Goal: Complete application form: Complete application form

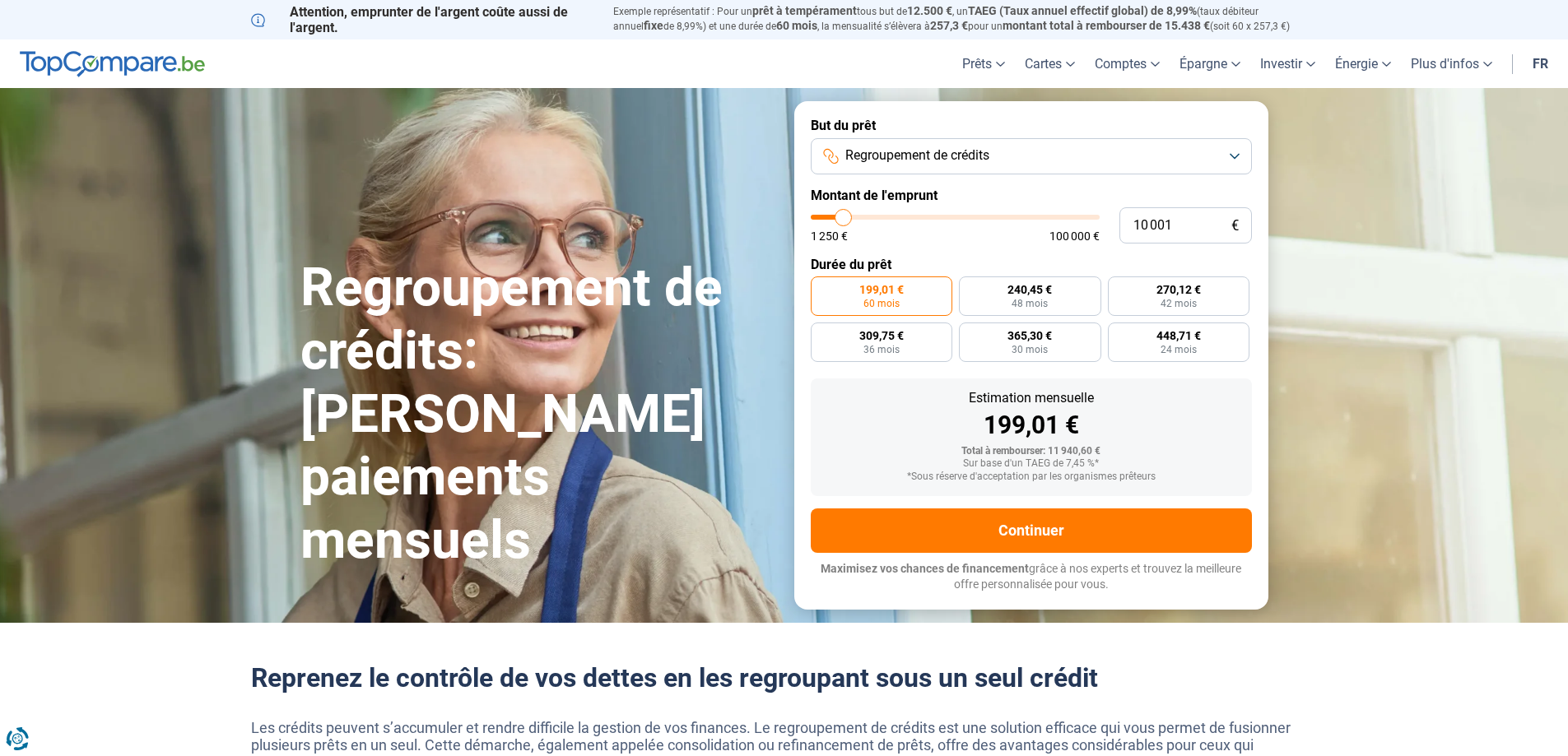
type input "11 500"
type input "11500"
type input "16 250"
type input "16250"
type input "23 250"
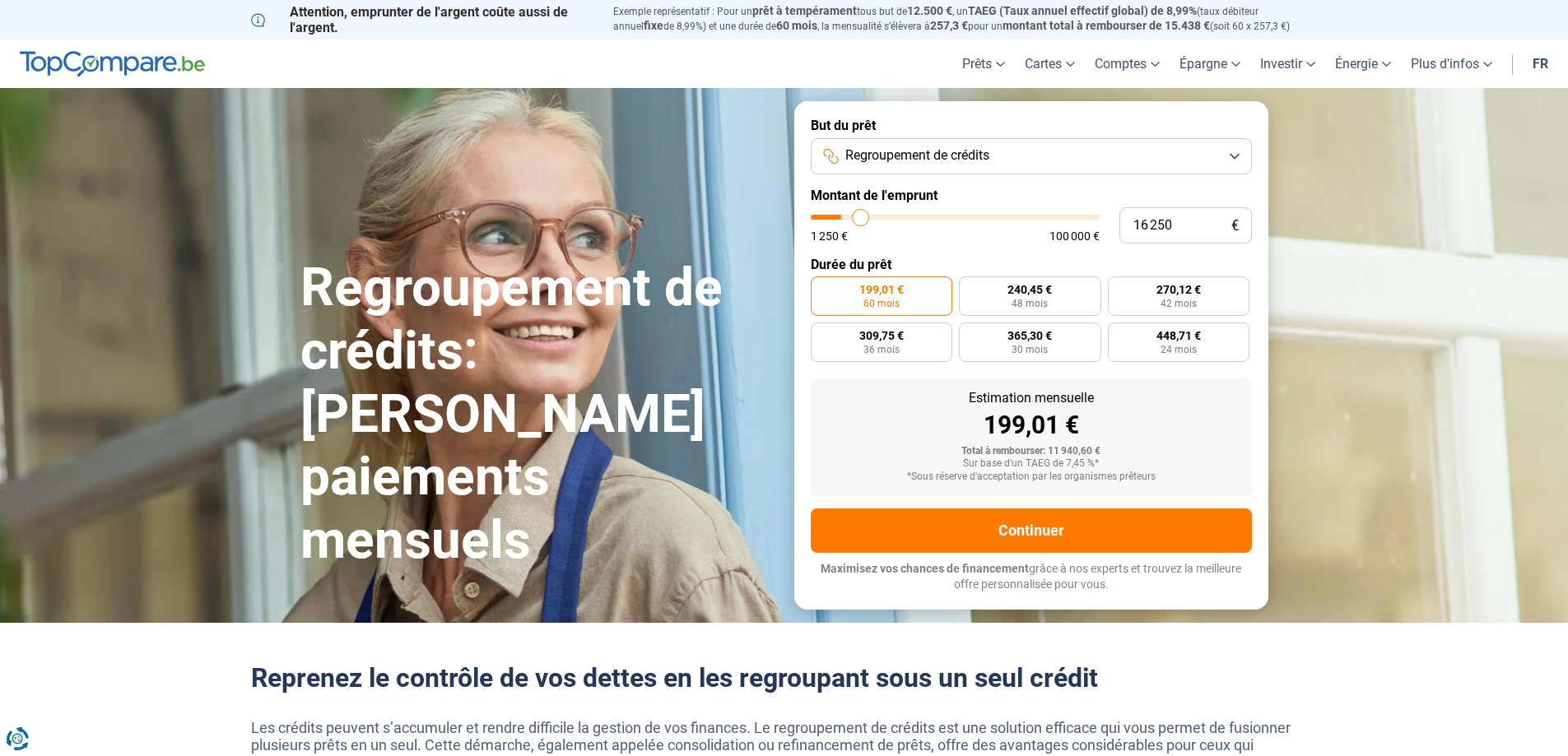
type input "23250"
type input "31 000"
type input "31000"
type input "37 250"
type input "37250"
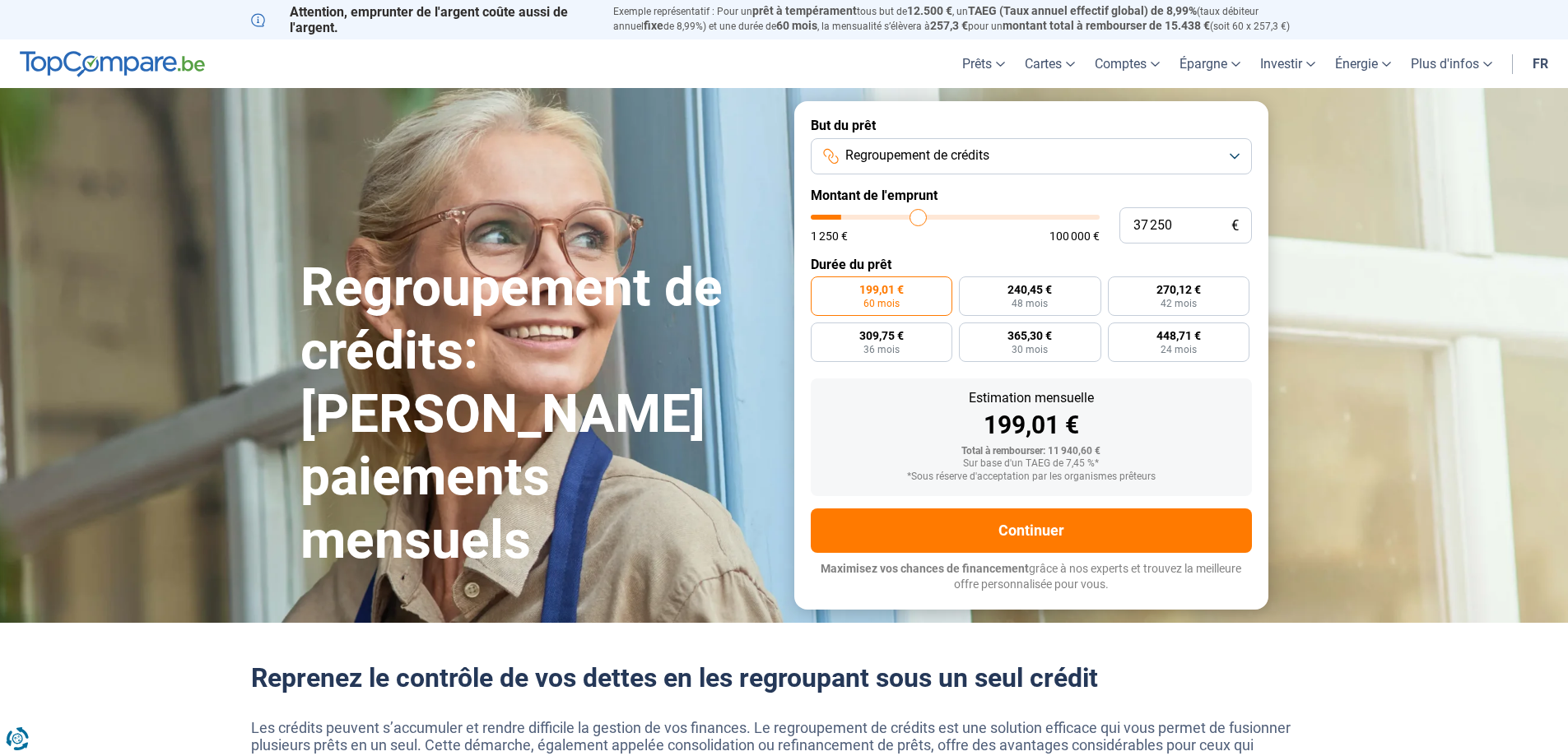
type input "42 000"
type input "42000"
type input "45 000"
type input "45000"
type input "46 750"
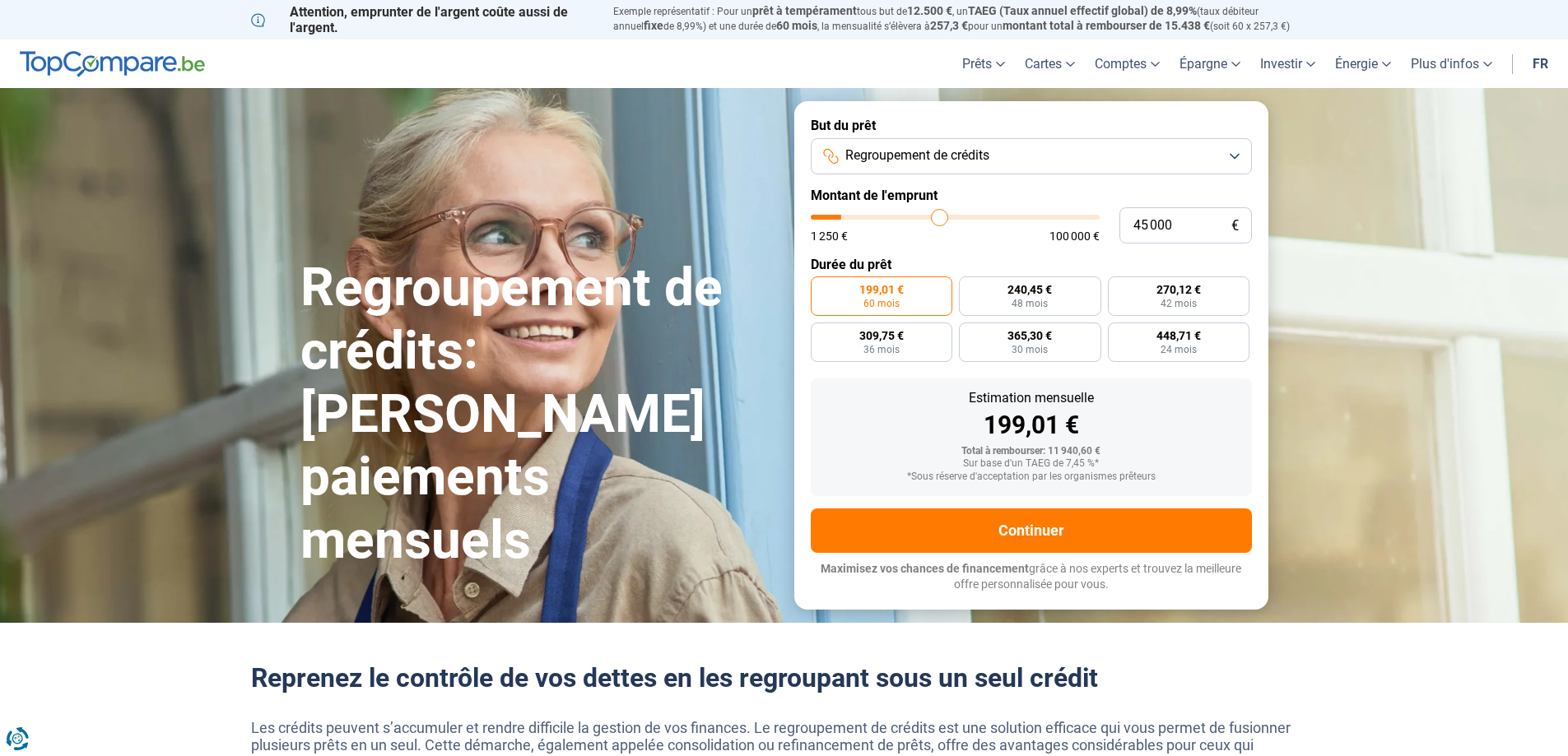
type input "46750"
type input "50 250"
type input "50250"
type input "55 500"
type input "55500"
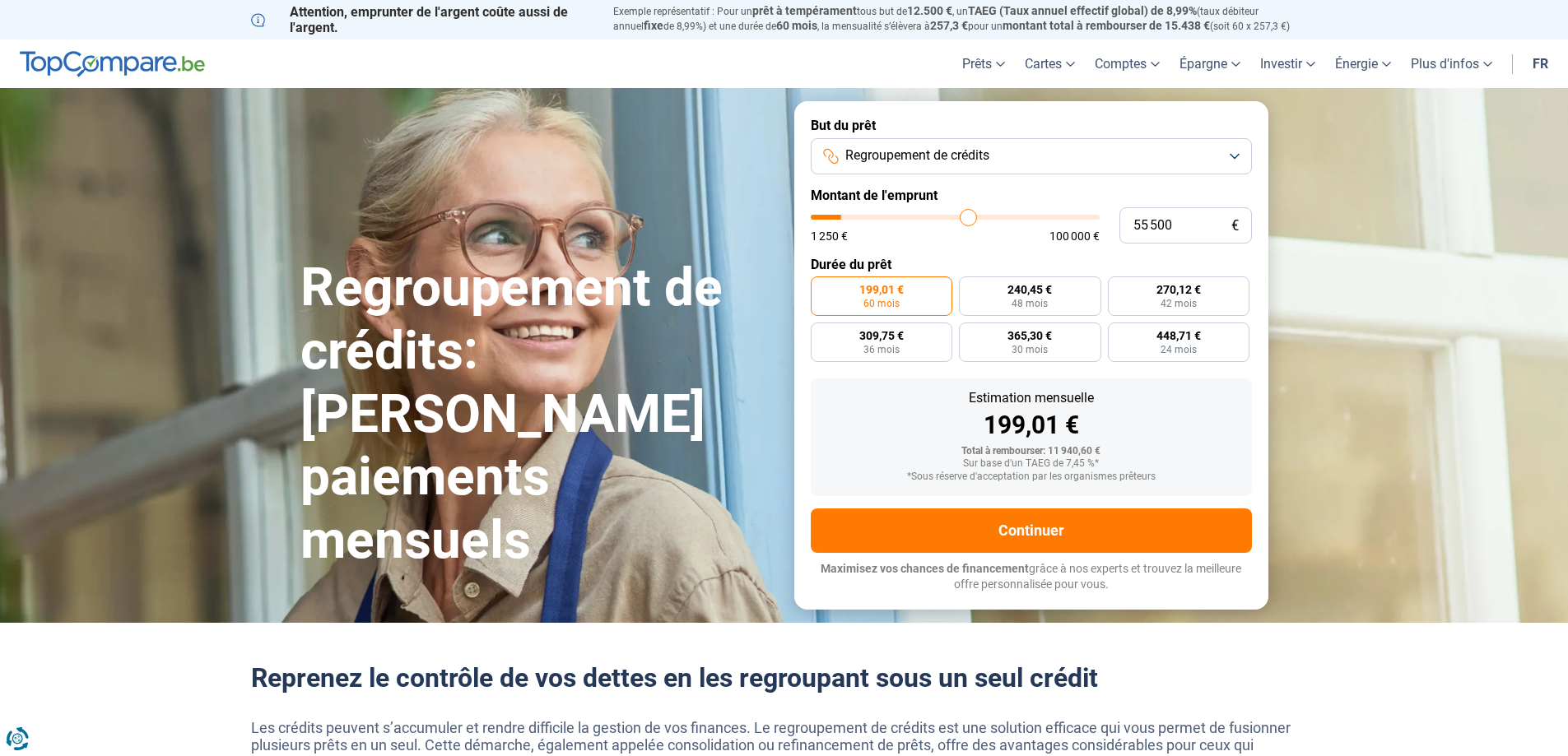
type input "62 250"
type input "62250"
type input "70 250"
type input "70250"
type input "77 000"
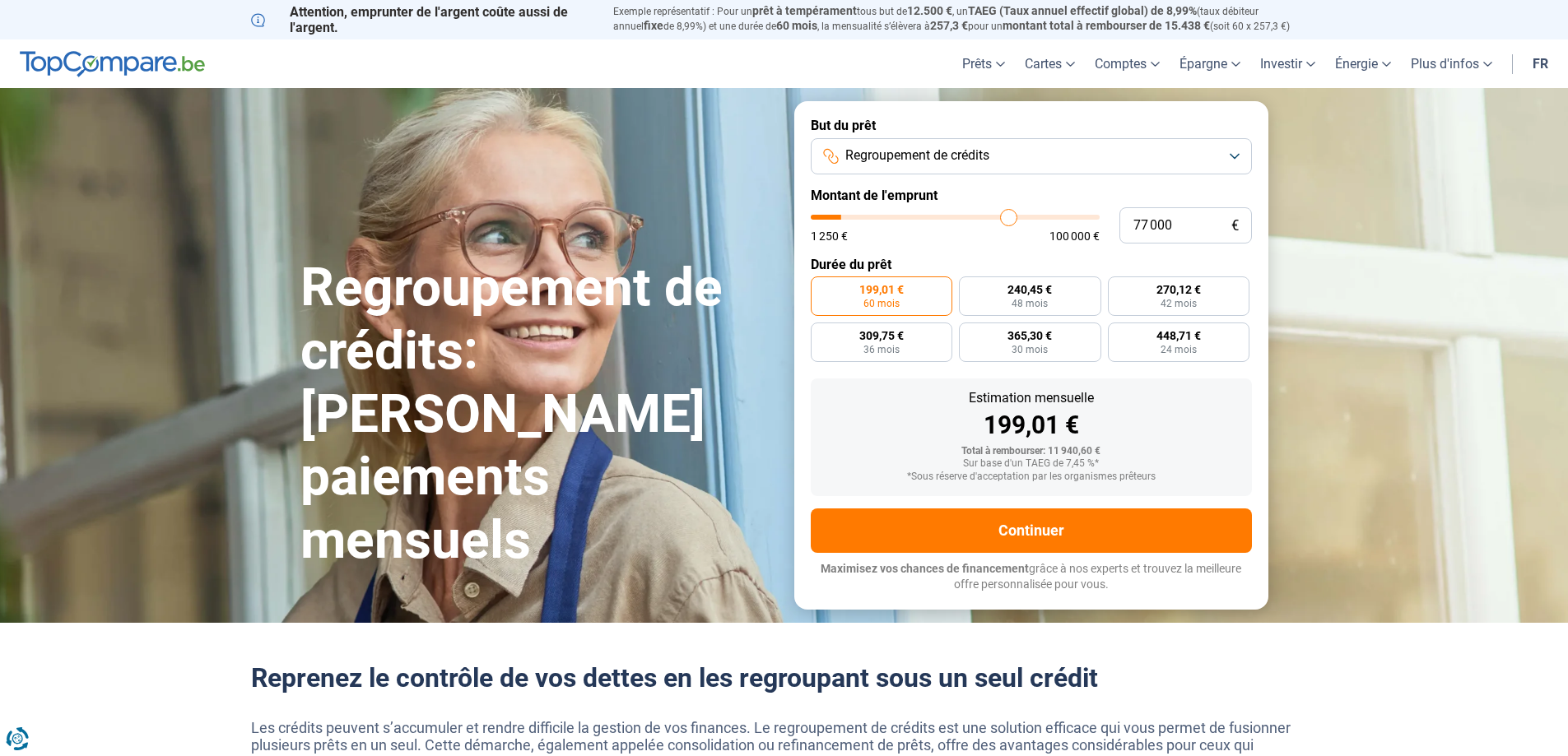
type input "77000"
type input "81 250"
type input "81250"
type input "83 250"
type input "83250"
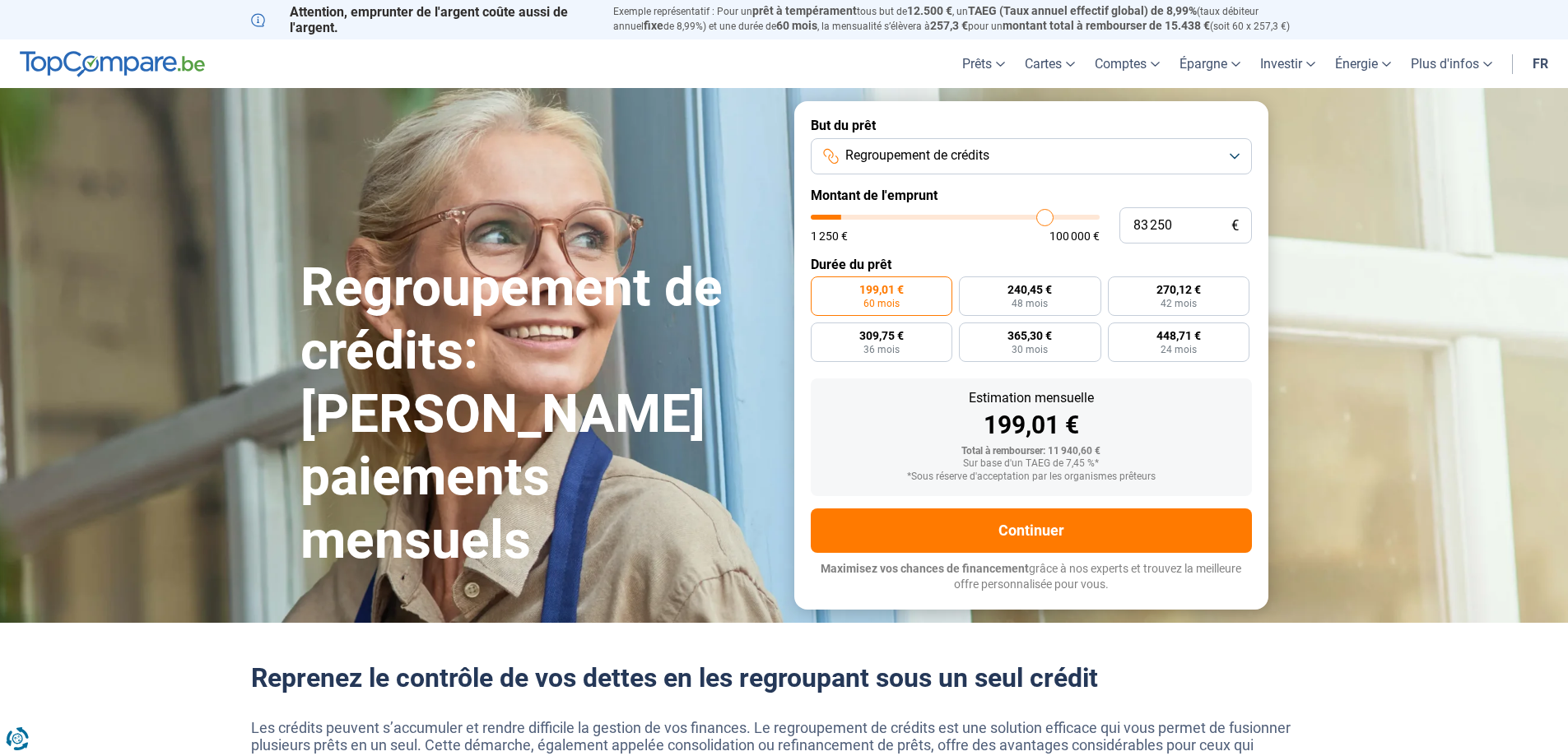
type input "84 000"
type input "84000"
type input "84 500"
type input "84500"
type input "86 750"
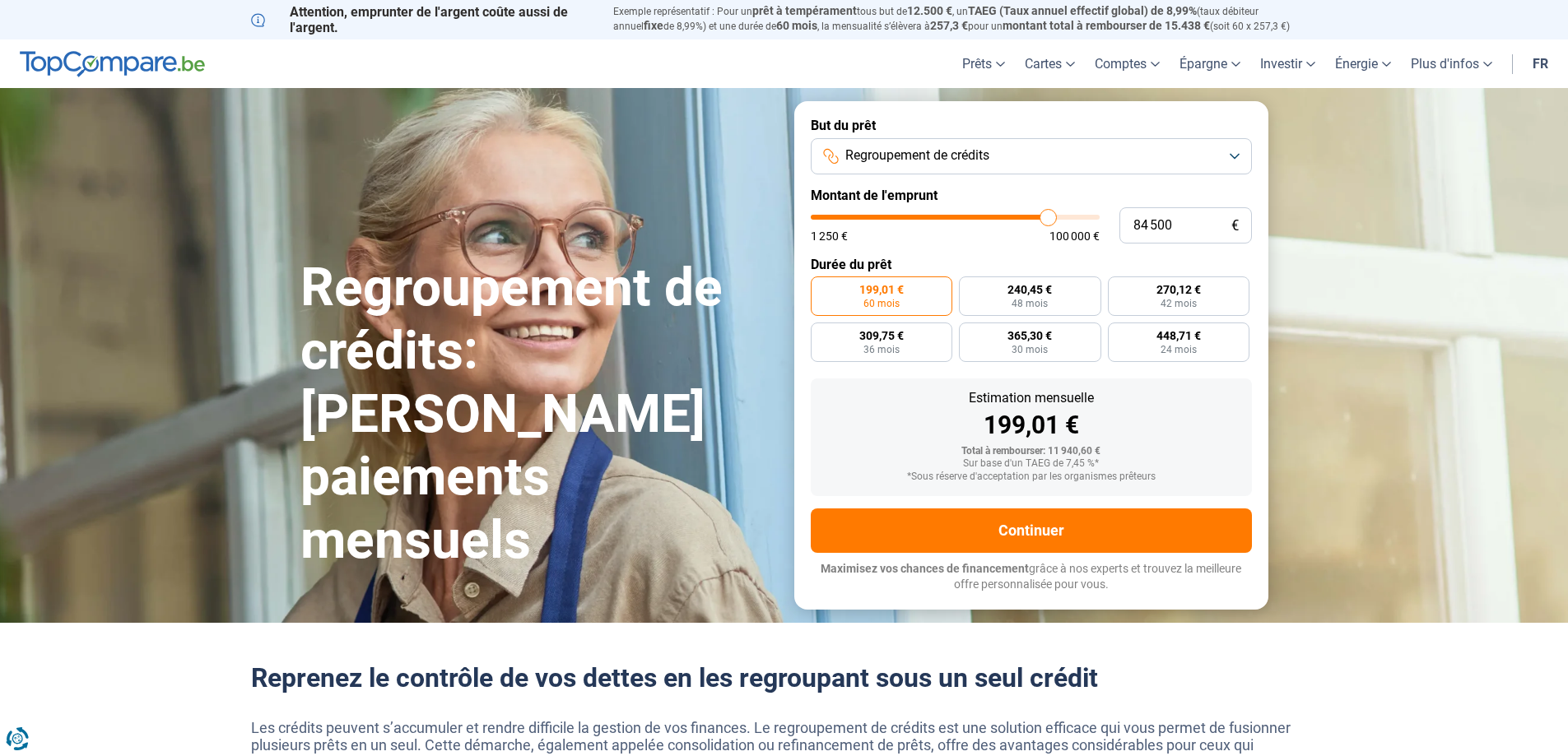
type input "86750"
type input "91 000"
type input "91000"
type input "97 000"
type input "97000"
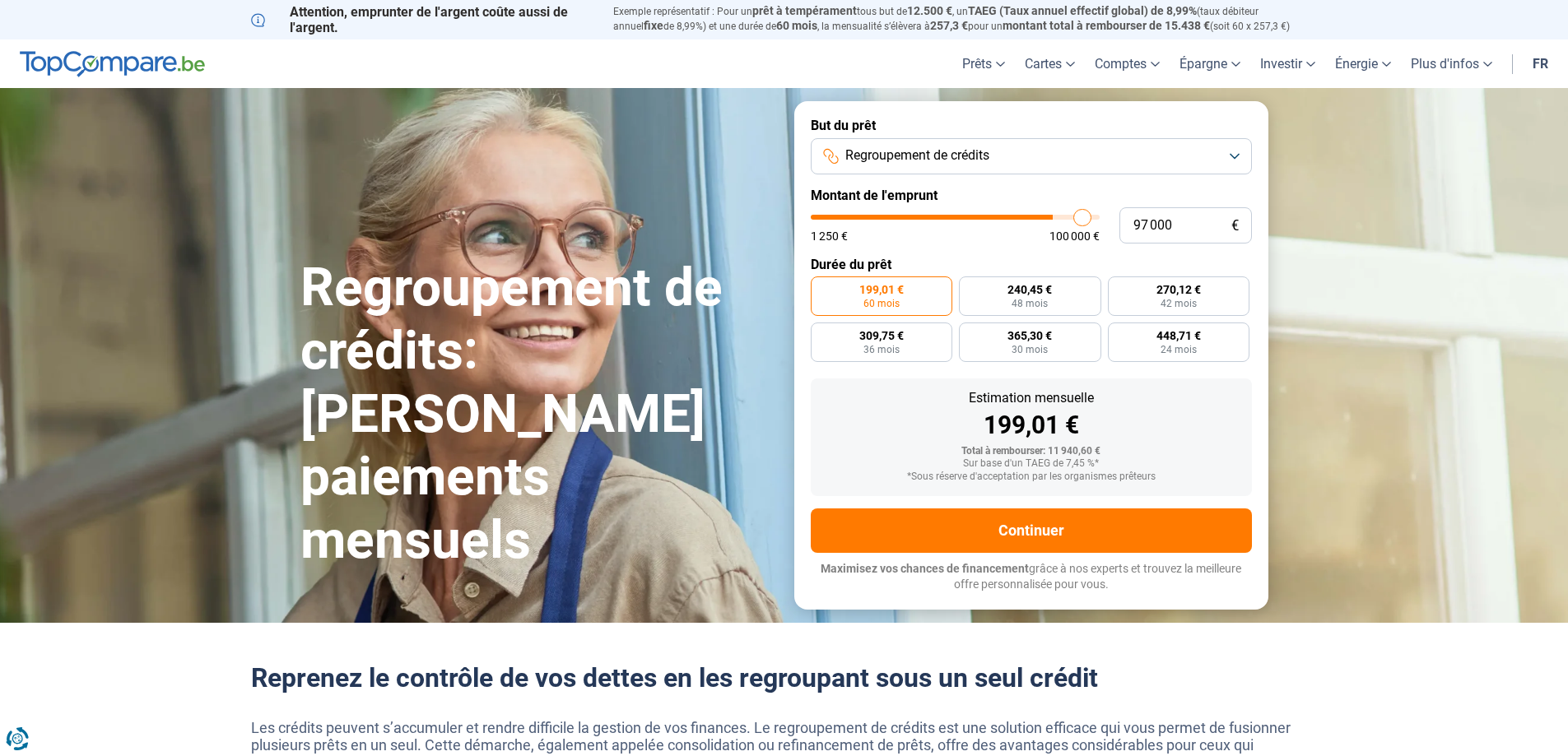
type input "100 000"
drag, startPoint x: 841, startPoint y: 211, endPoint x: 1123, endPoint y: 211, distance: 282.0
type input "100000"
click at [1100, 215] on input "range" at bounding box center [955, 217] width 289 height 5
radio input "false"
